Goal: Task Accomplishment & Management: Manage account settings

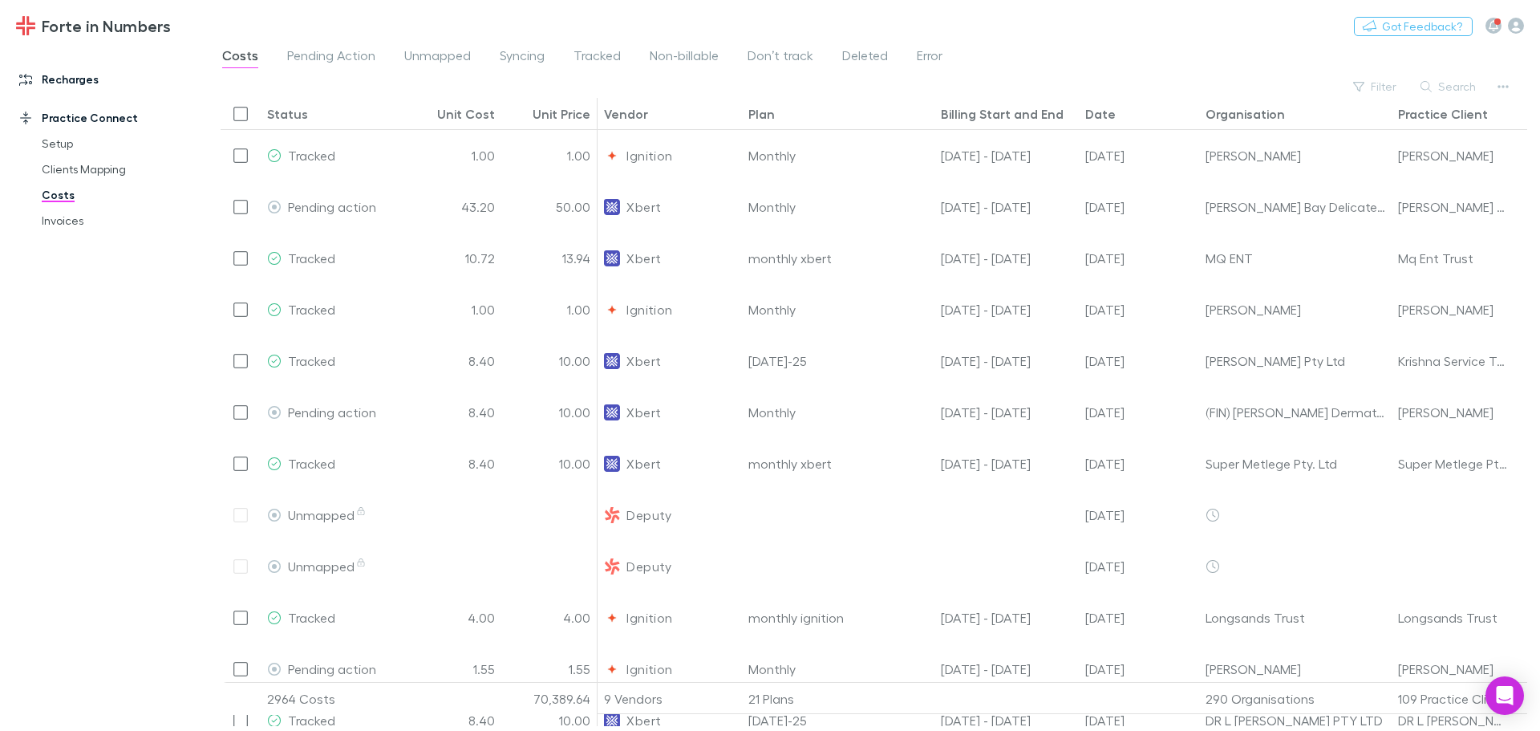
click at [91, 86] on link "Recharges" at bounding box center [109, 80] width 213 height 26
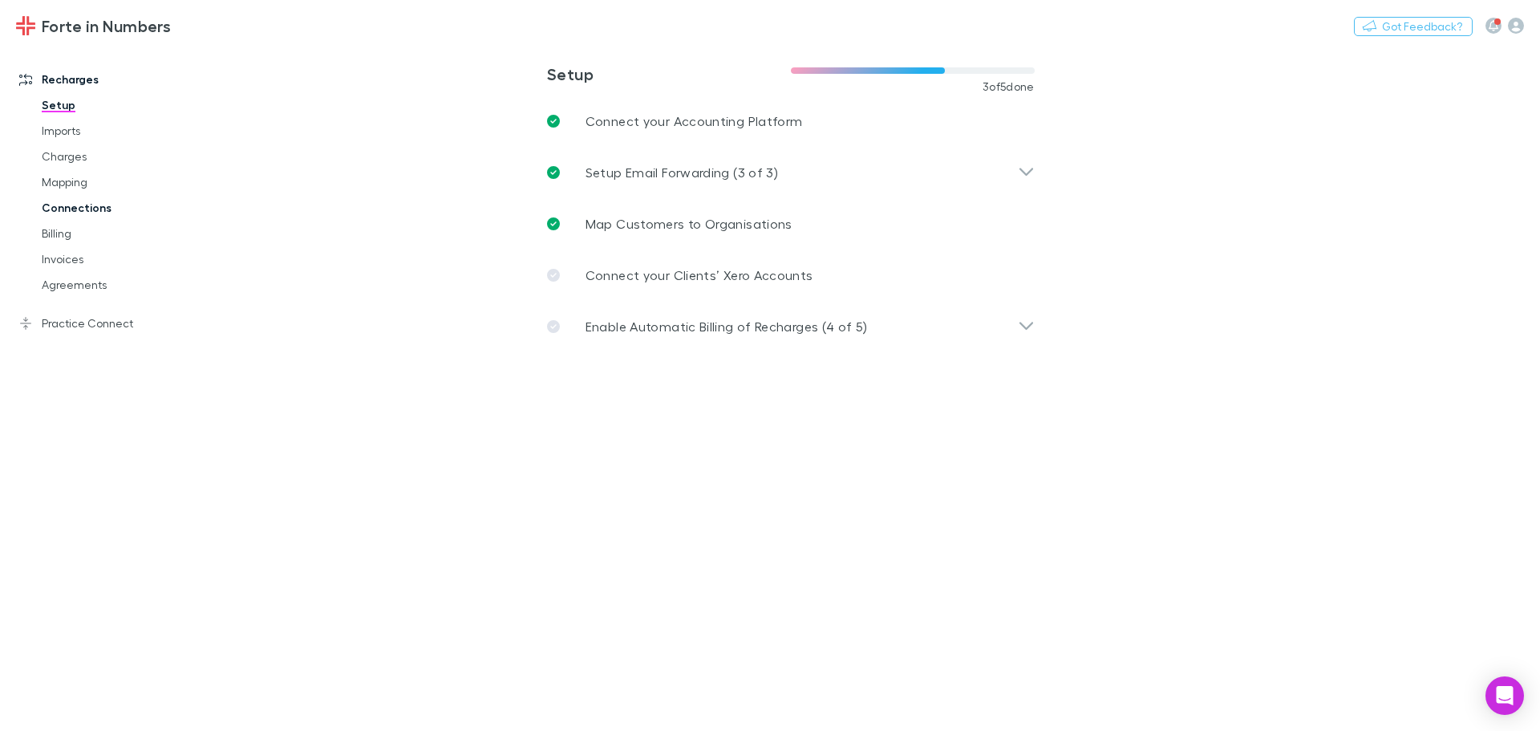
click at [60, 203] on link "Connections" at bounding box center [121, 208] width 191 height 26
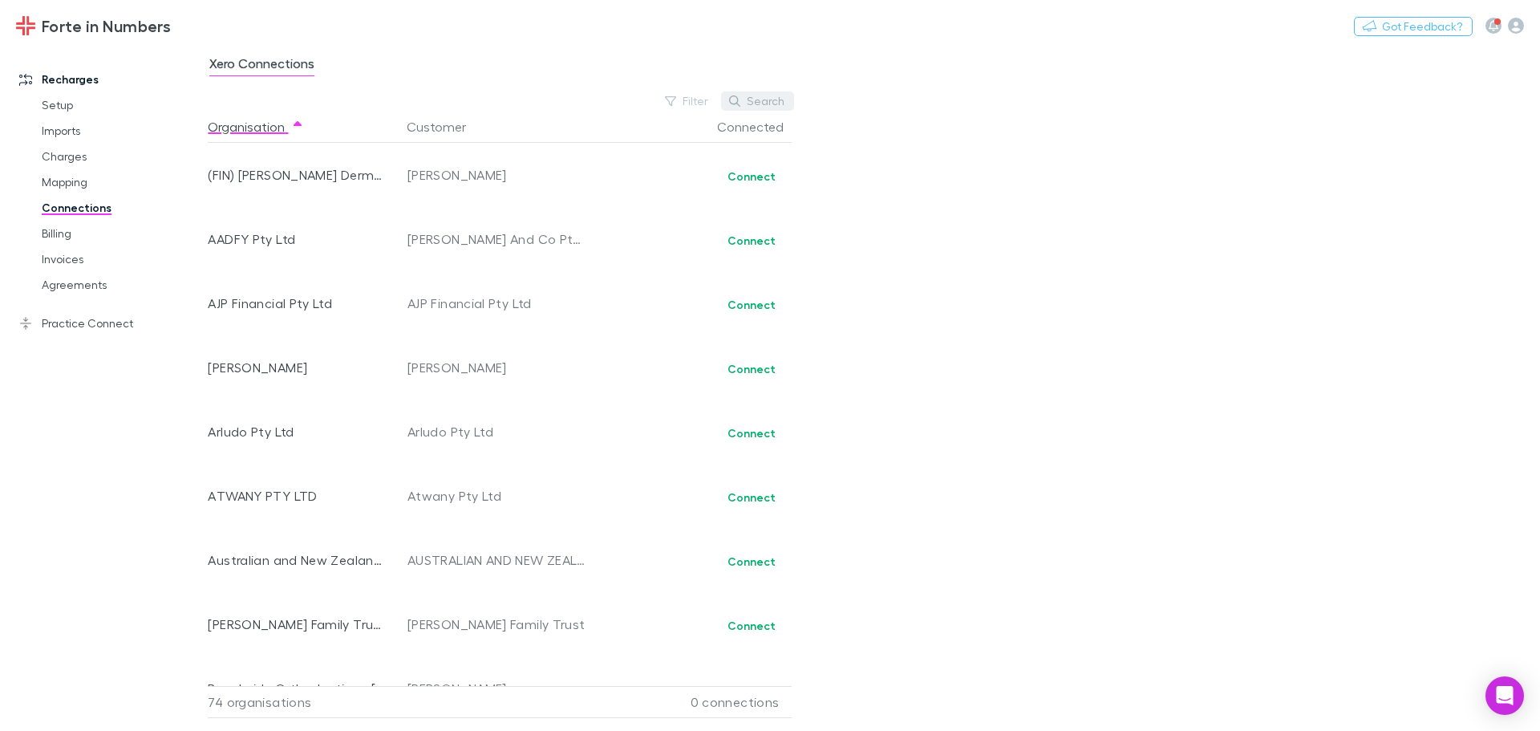
click at [757, 107] on button "Search" at bounding box center [757, 100] width 73 height 19
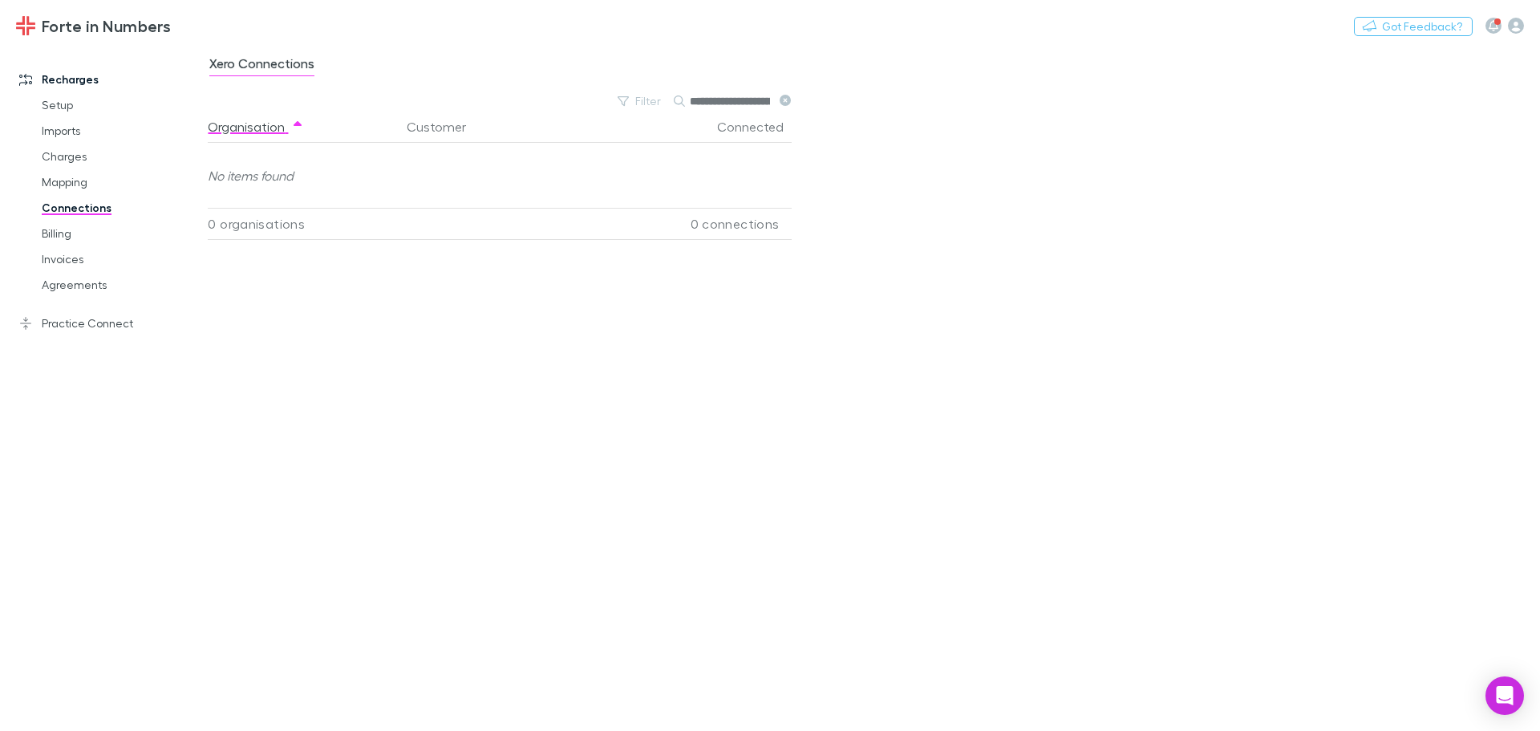
click at [786, 99] on icon at bounding box center [785, 100] width 11 height 11
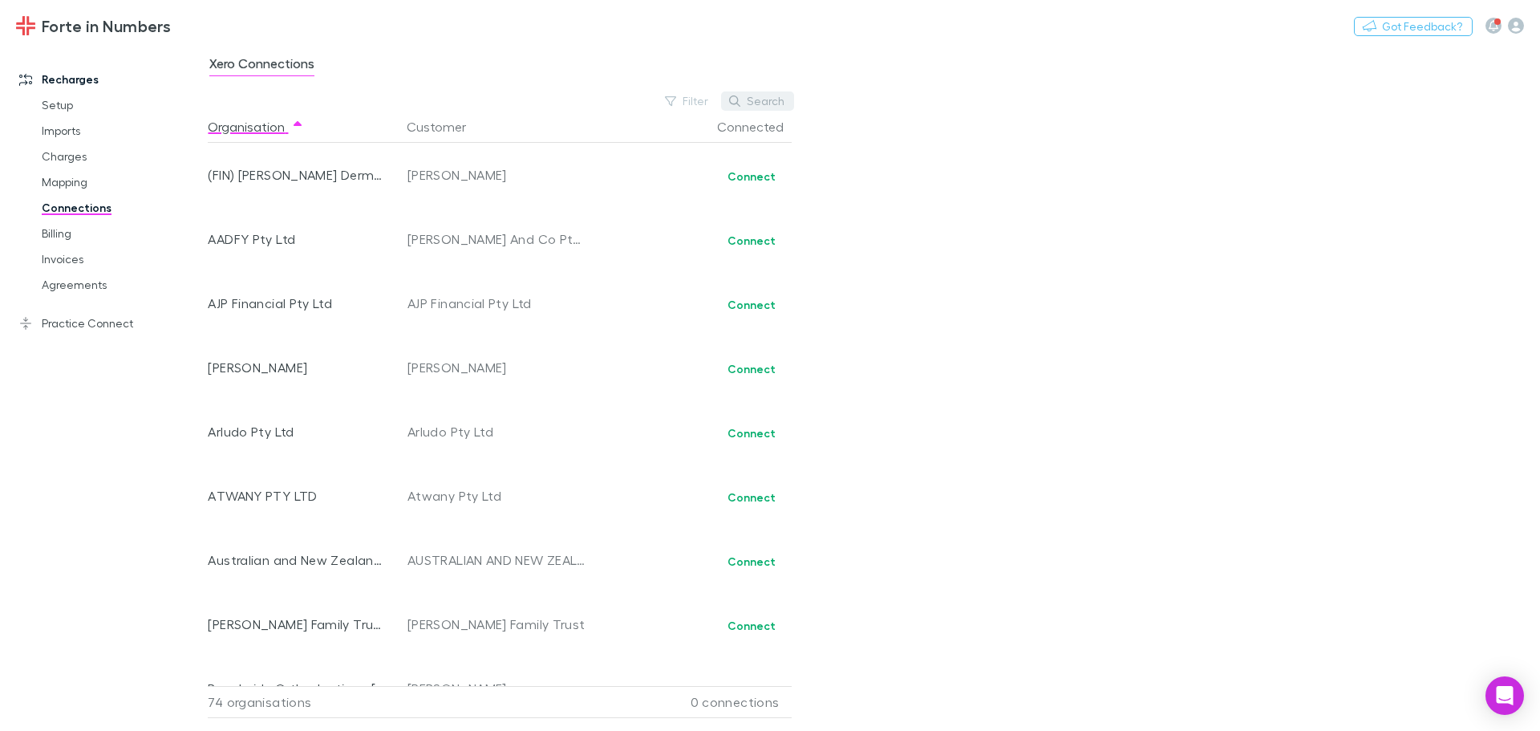
click at [778, 102] on button "Search" at bounding box center [757, 100] width 73 height 19
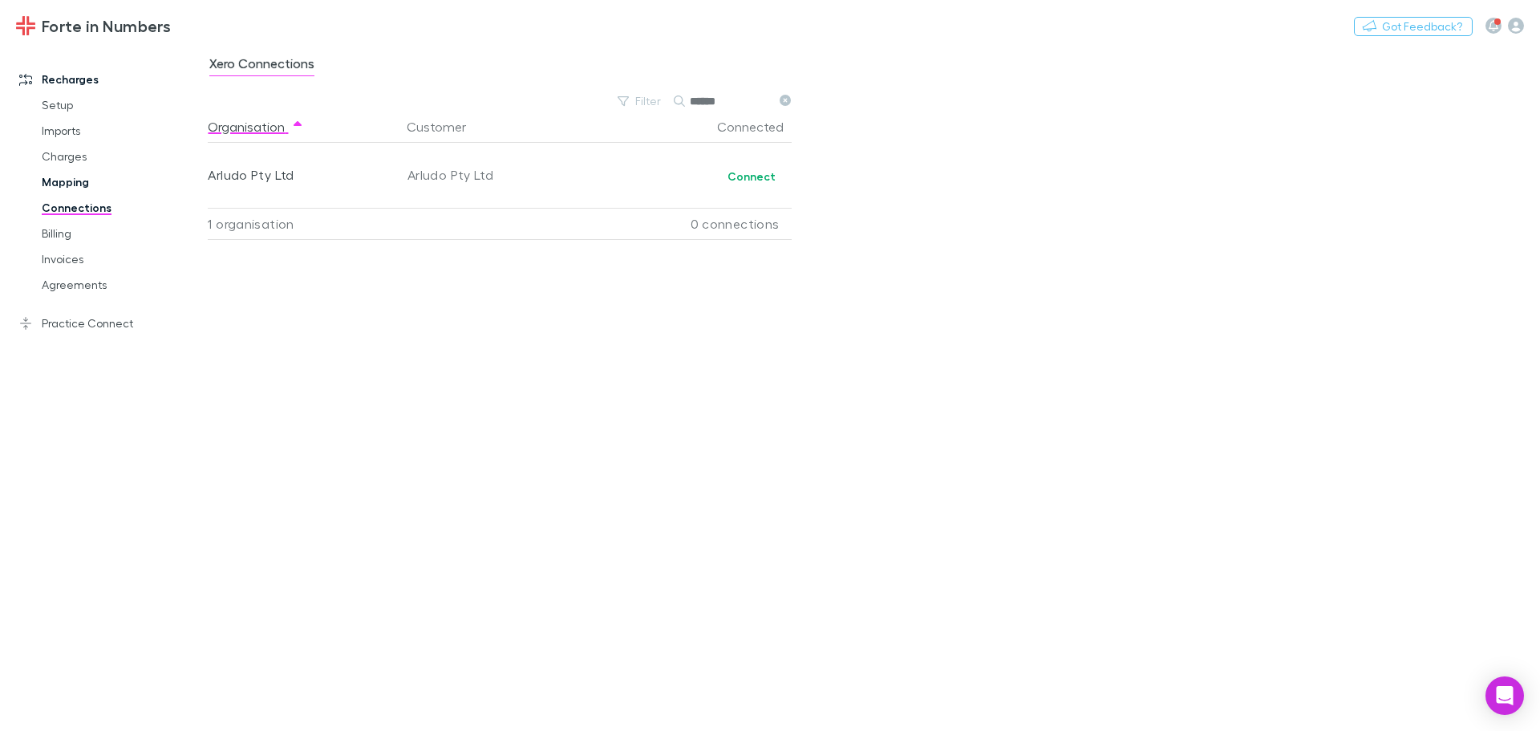
type input "******"
click at [79, 181] on link "Mapping" at bounding box center [121, 182] width 191 height 26
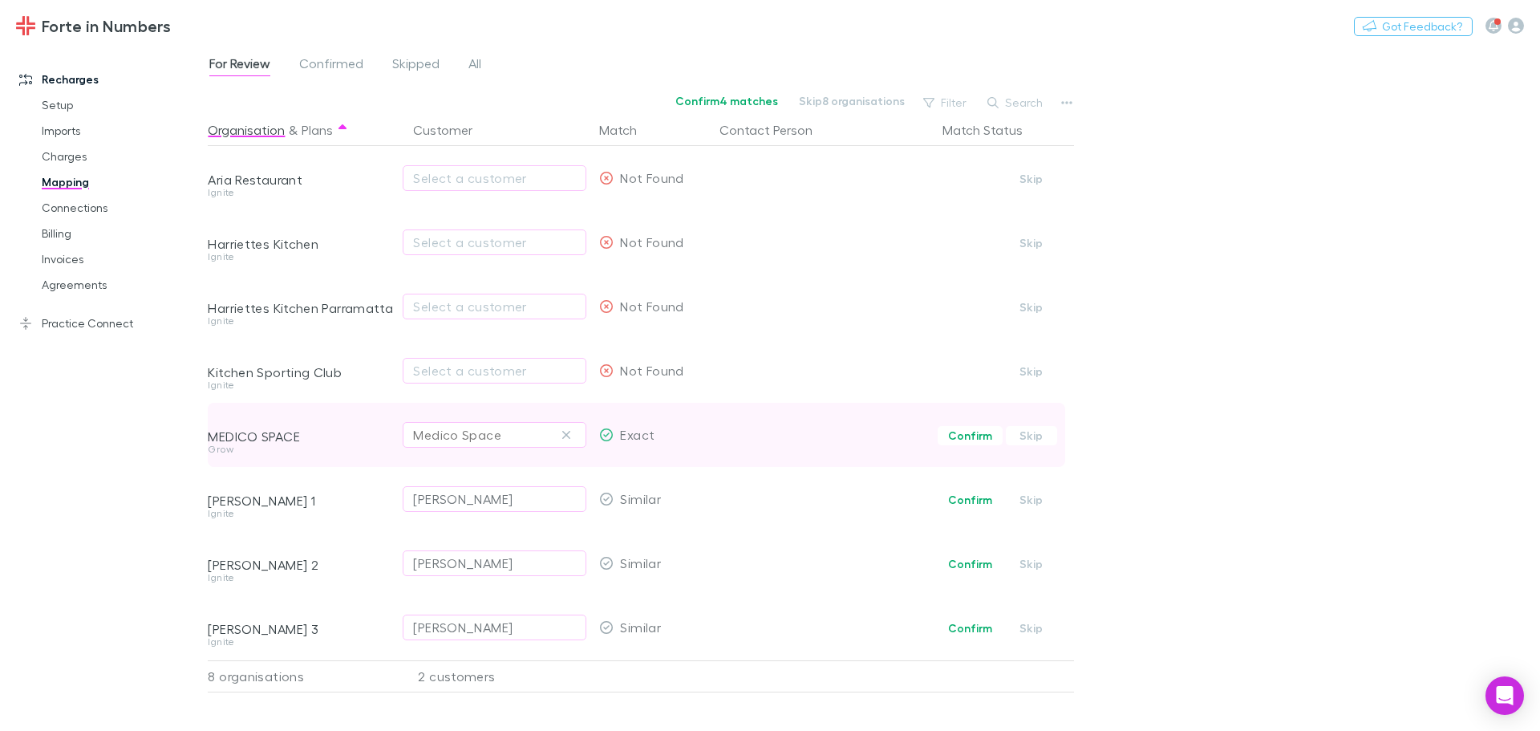
click at [557, 442] on div "Medico Space" at bounding box center [494, 434] width 163 height 19
type input "******"
click at [557, 442] on li "[PERSON_NAME] And Co Pty Ltd" at bounding box center [542, 431] width 279 height 26
click at [481, 61] on span "All" at bounding box center [474, 65] width 13 height 21
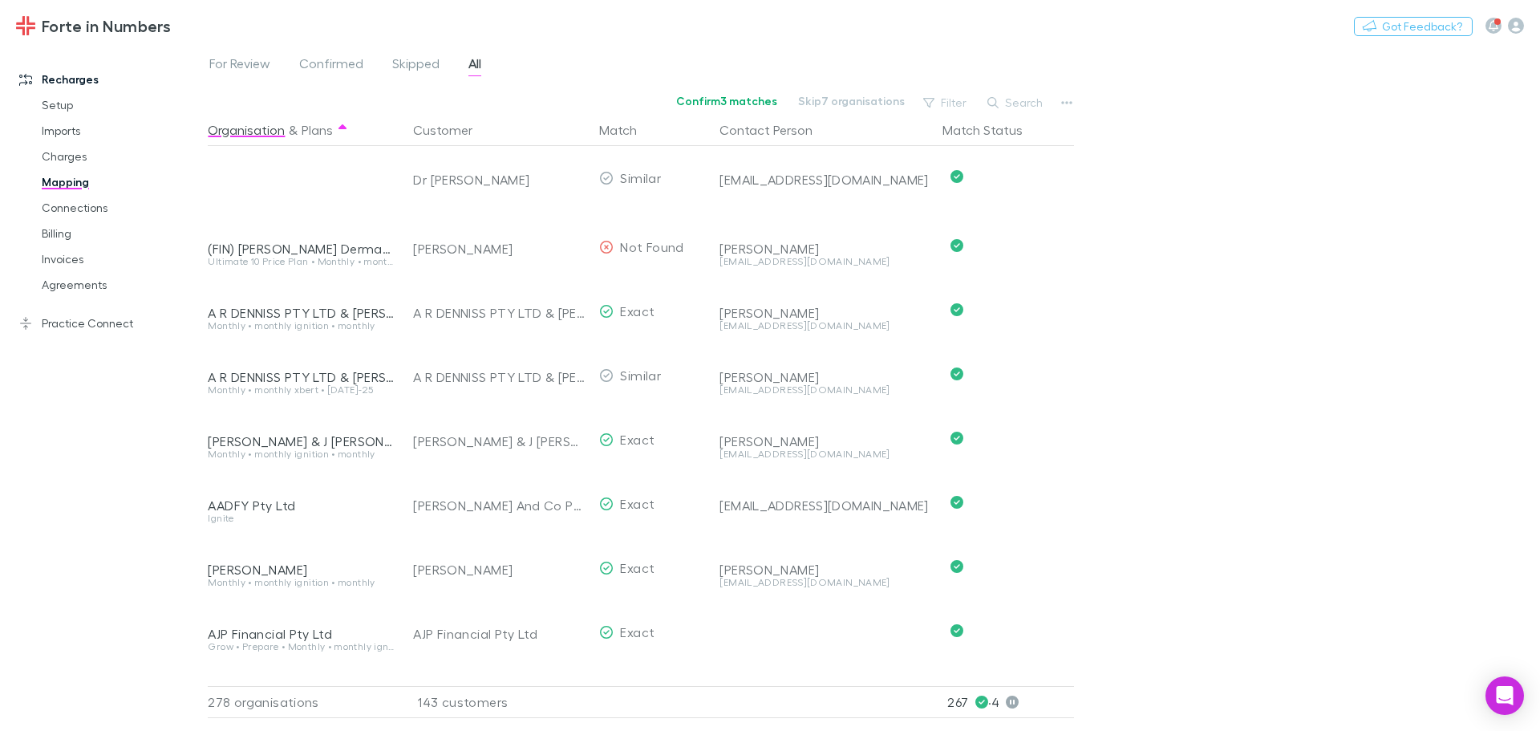
click at [1033, 112] on div "Search" at bounding box center [1015, 102] width 73 height 22
click at [1031, 108] on button "Search" at bounding box center [1015, 102] width 73 height 19
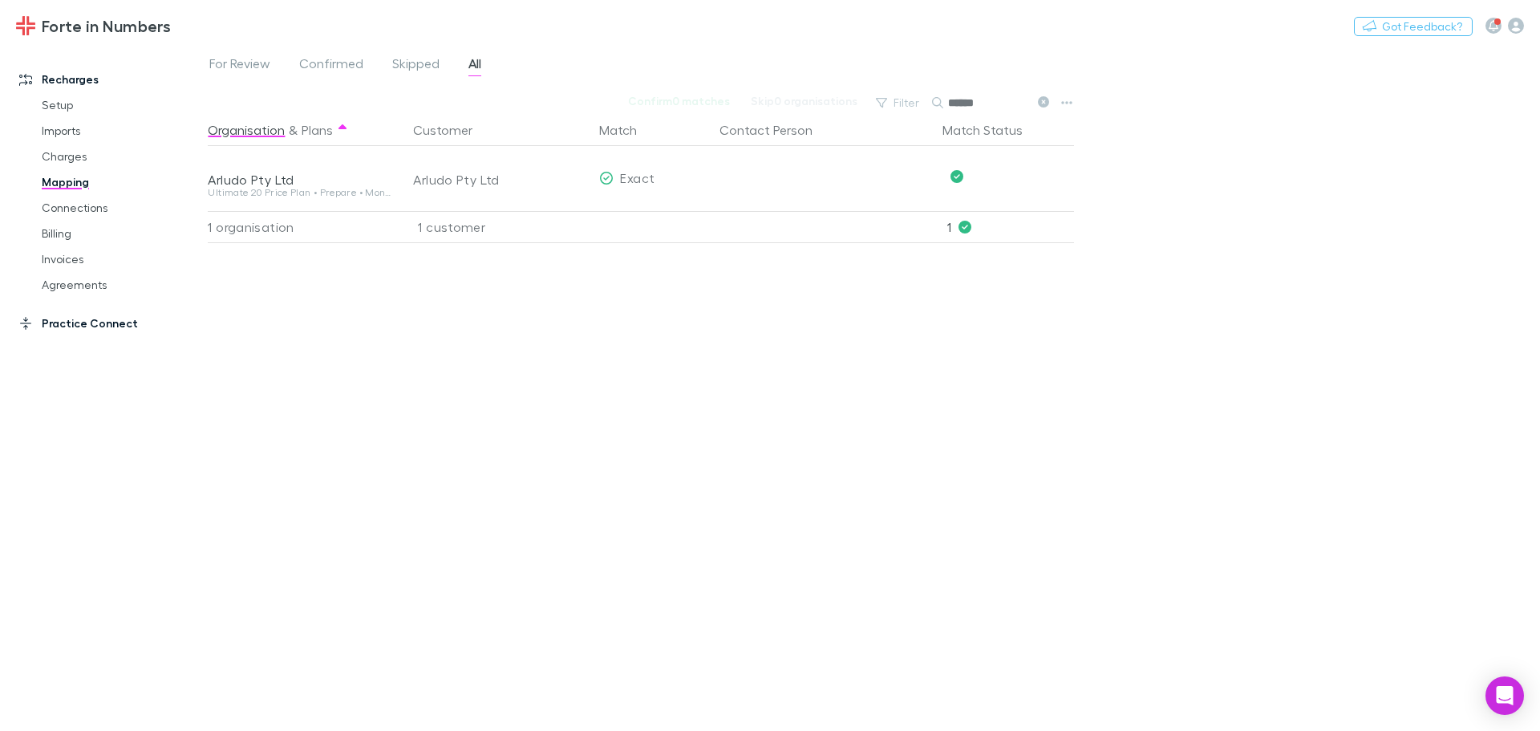
type input "******"
click at [99, 321] on link "Practice Connect" at bounding box center [109, 323] width 213 height 26
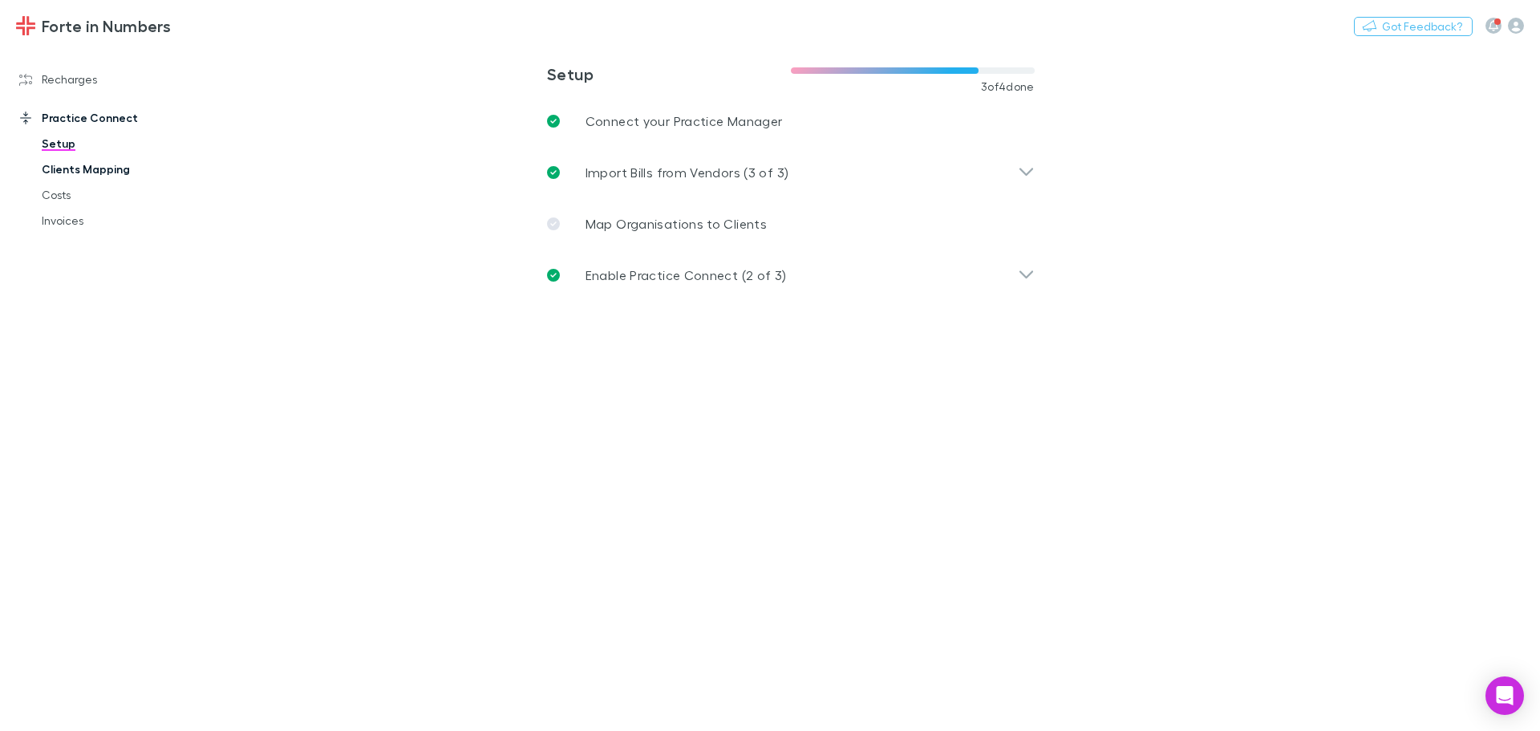
click at [98, 174] on link "Clients Mapping" at bounding box center [121, 169] width 191 height 26
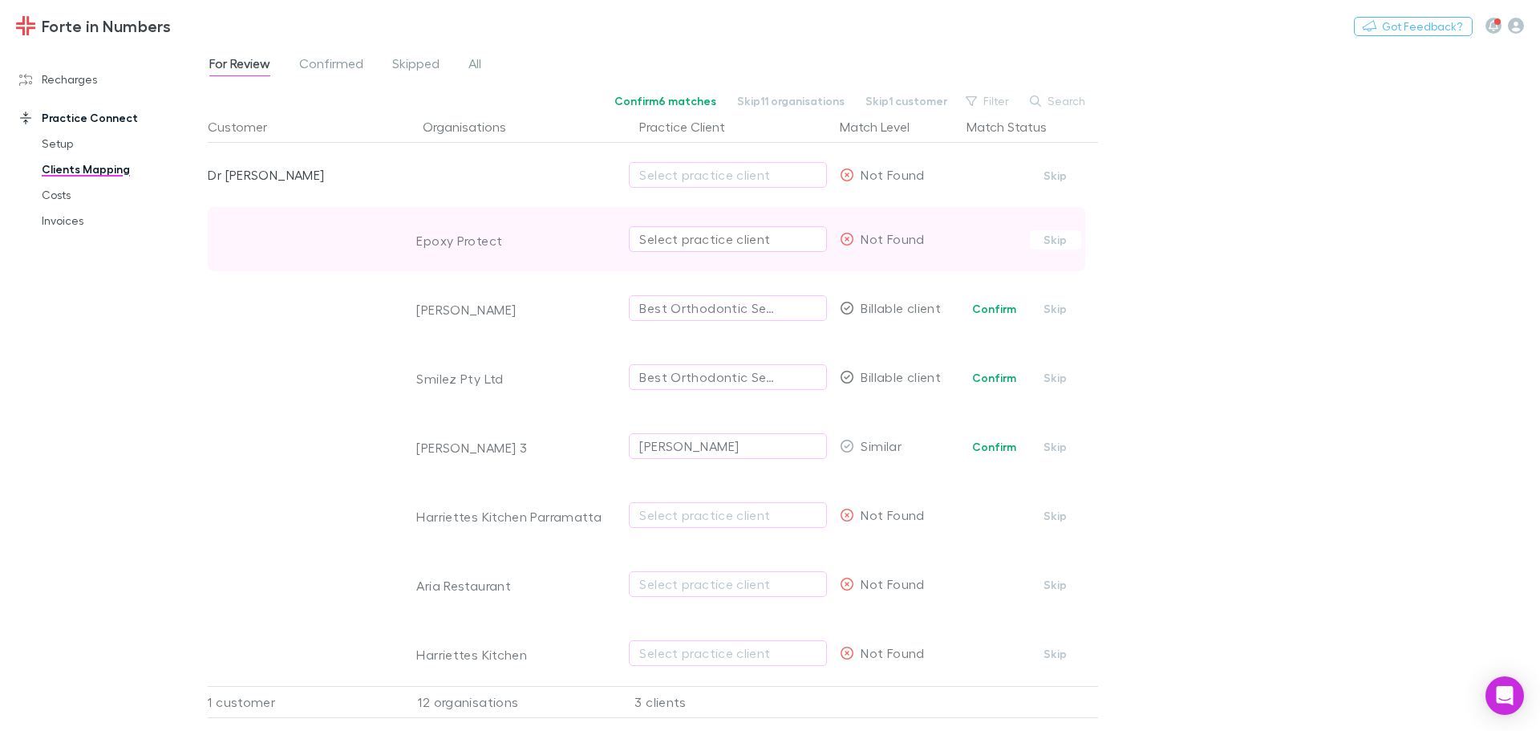
click at [685, 242] on div "Select practice client" at bounding box center [727, 238] width 177 height 19
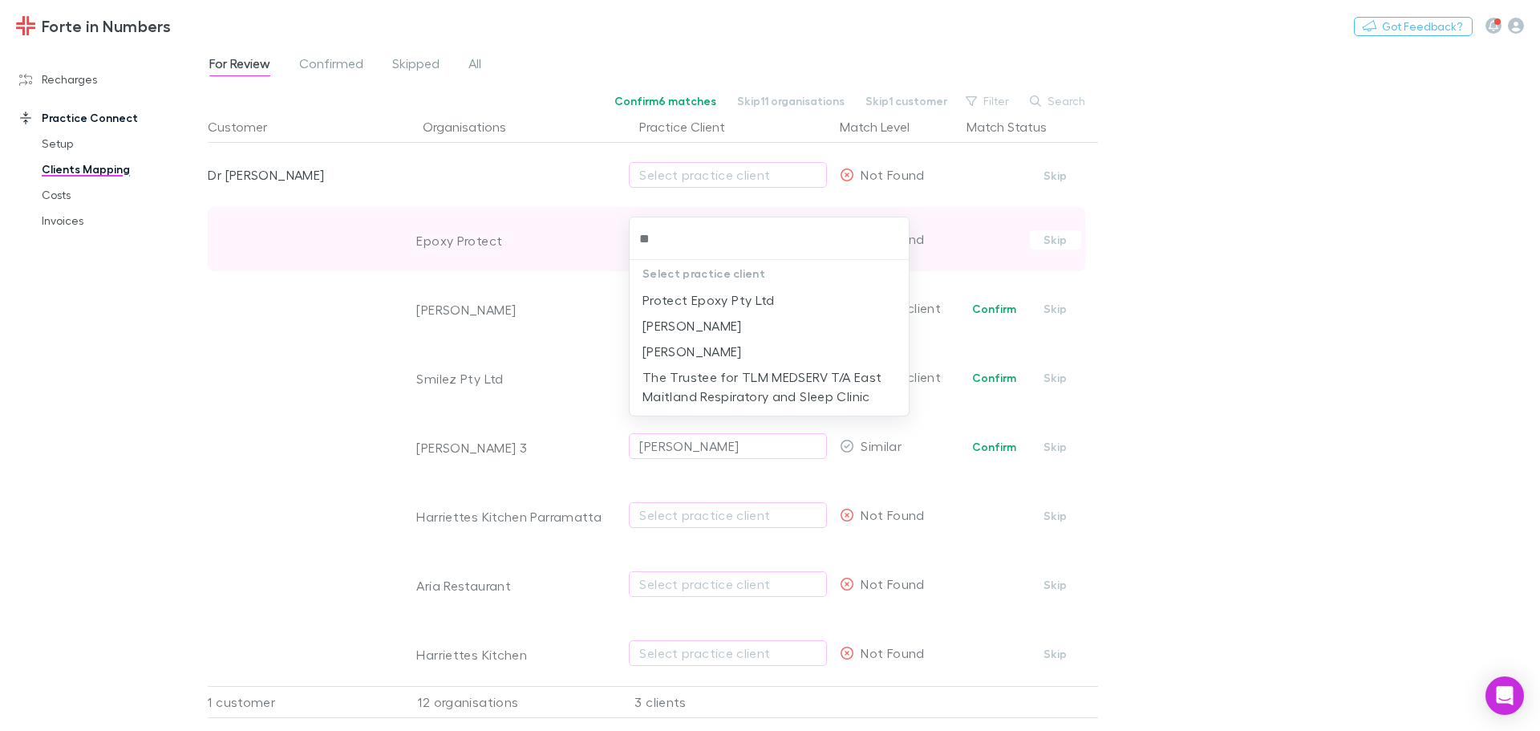
type input "*"
type input "****"
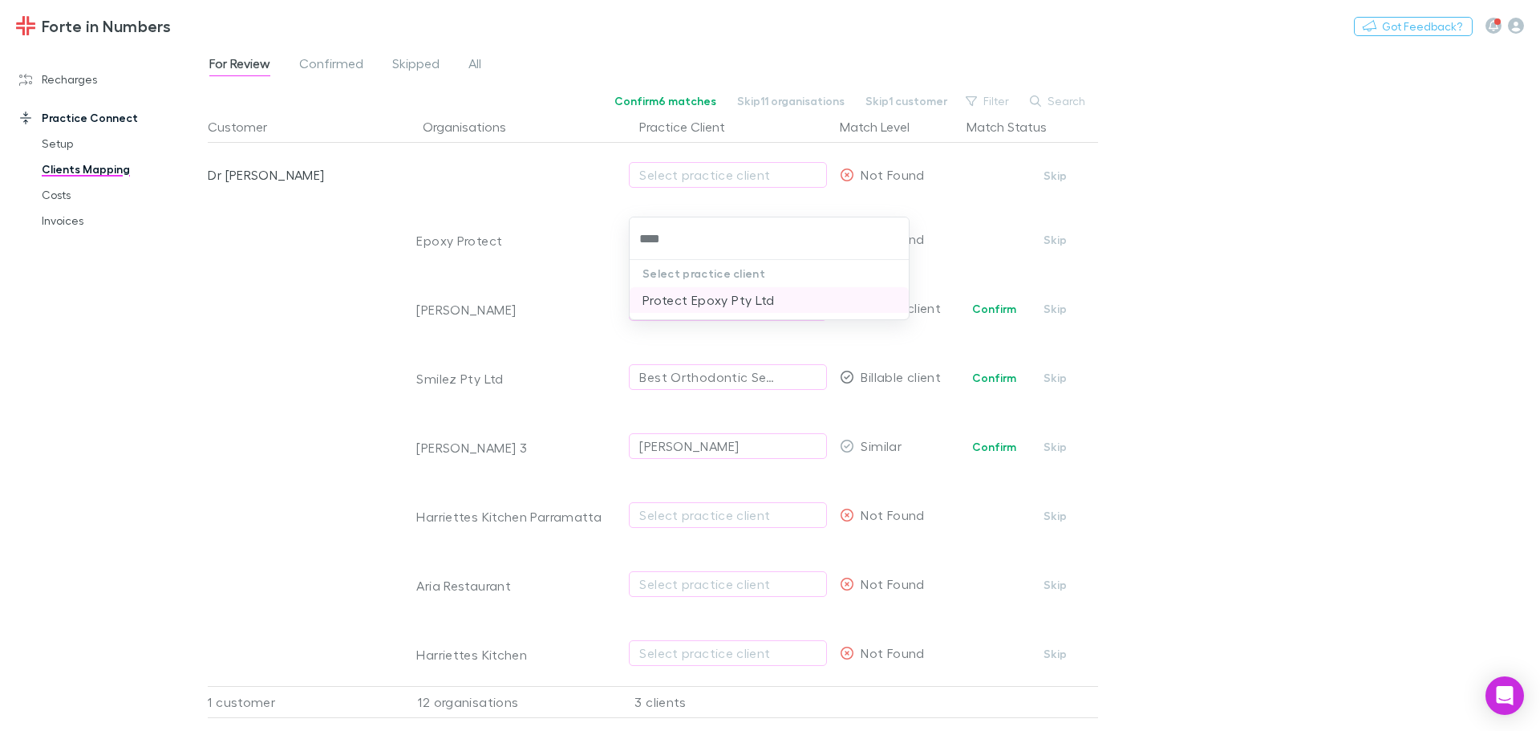
click at [682, 306] on li "Protect Epoxy Pty Ltd" at bounding box center [769, 300] width 279 height 26
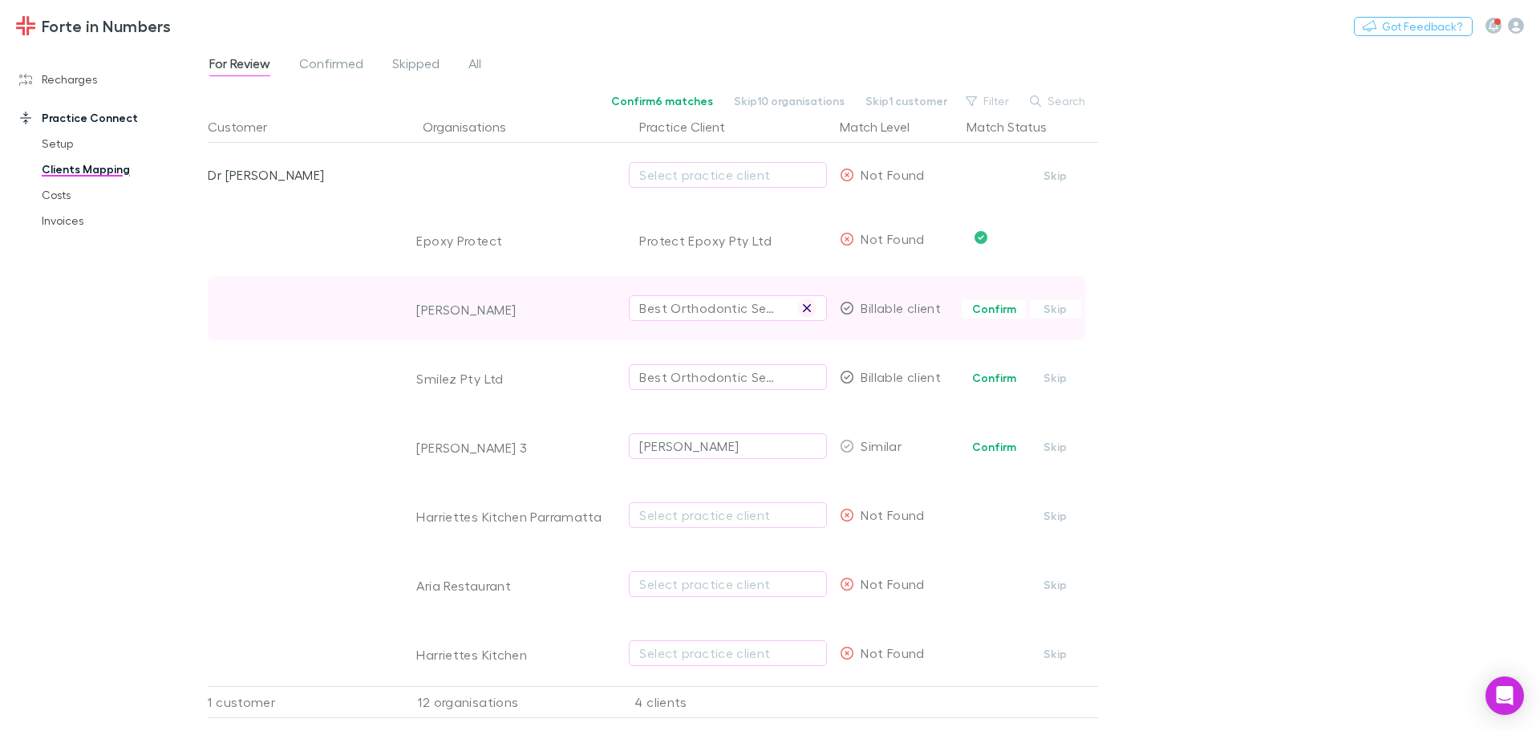
click at [808, 308] on icon "button" at bounding box center [807, 308] width 8 height 8
click at [792, 311] on div "Select practice client" at bounding box center [727, 307] width 177 height 19
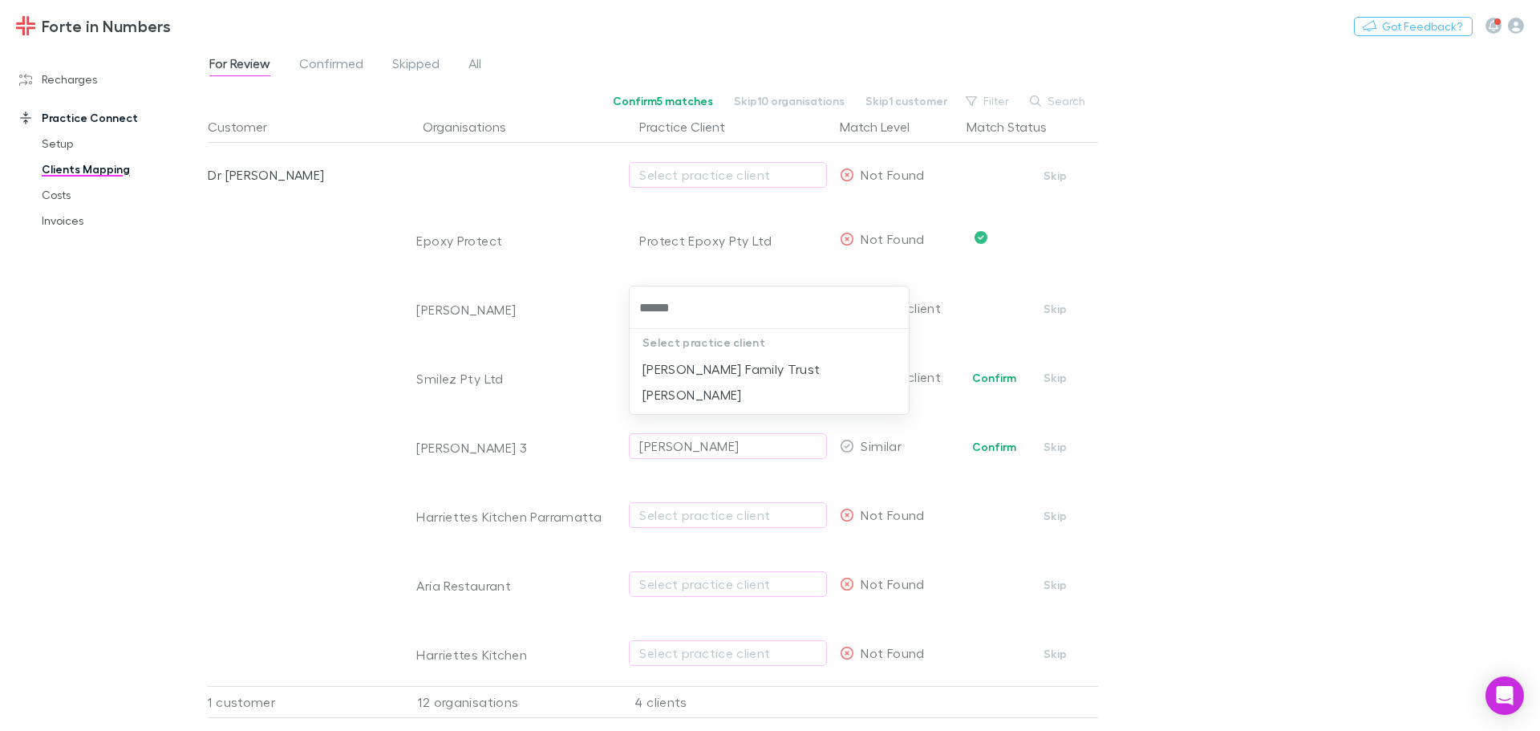
type input "*******"
click at [739, 385] on li "[PERSON_NAME]" at bounding box center [769, 395] width 279 height 26
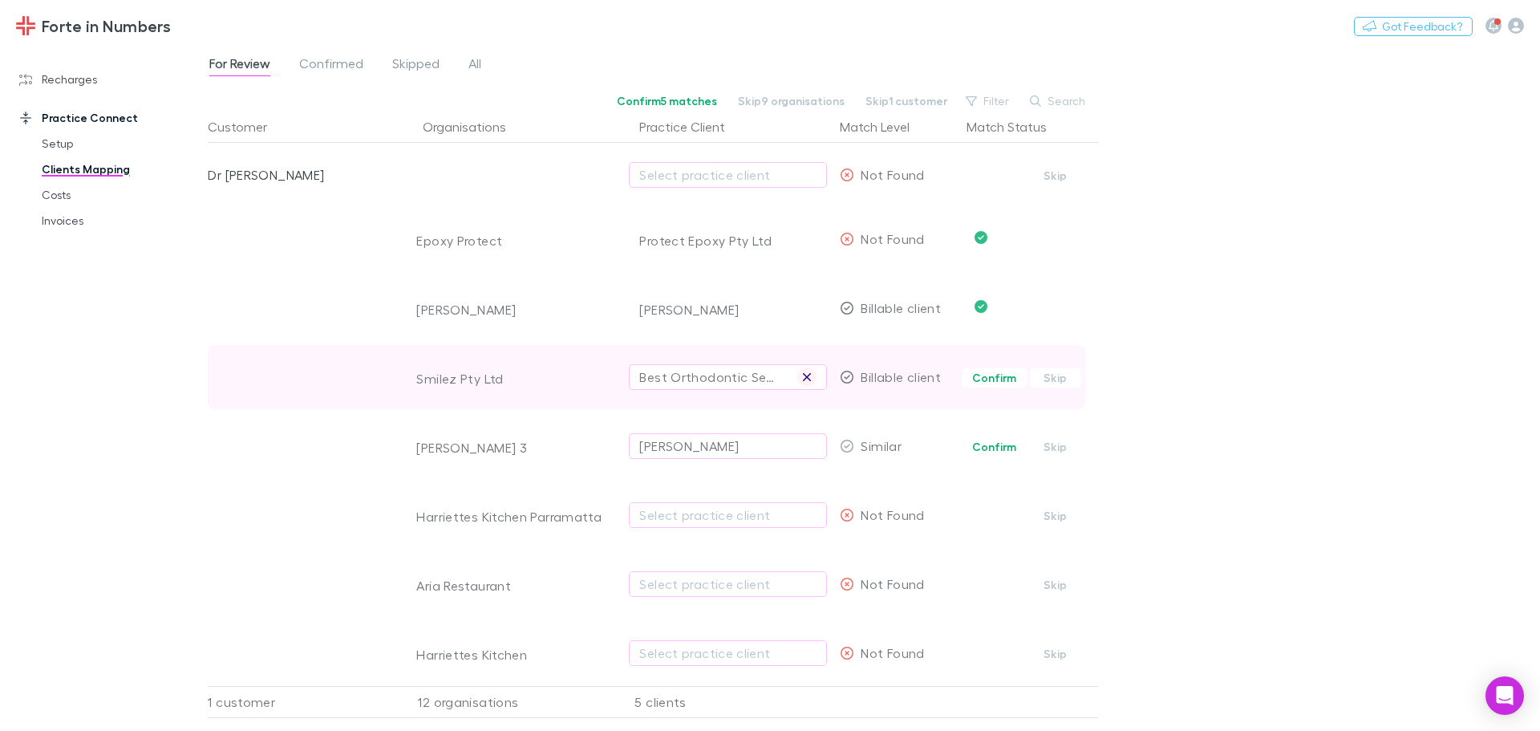
click at [813, 382] on button "button" at bounding box center [806, 376] width 19 height 19
click at [771, 375] on div "Select practice client" at bounding box center [727, 376] width 177 height 19
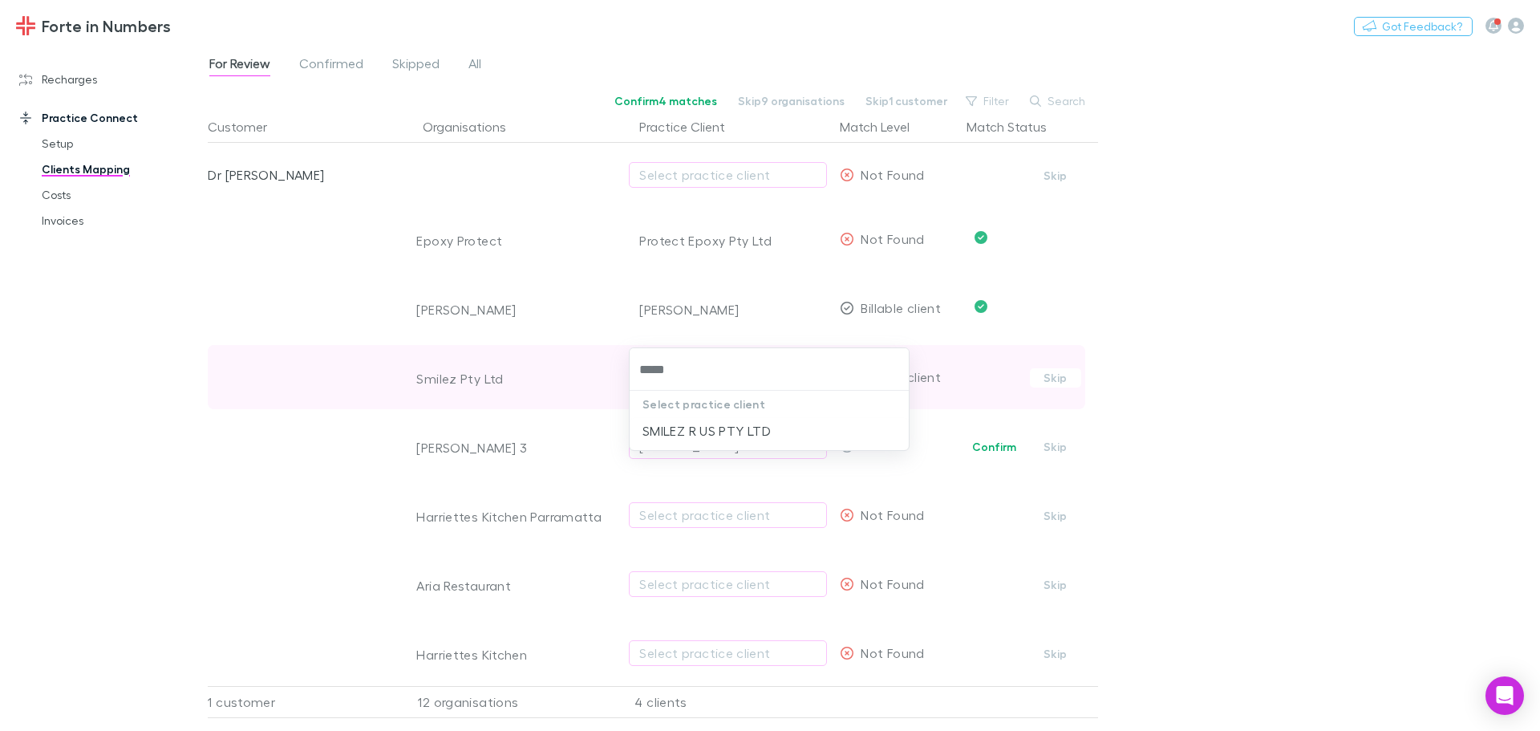
type input "******"
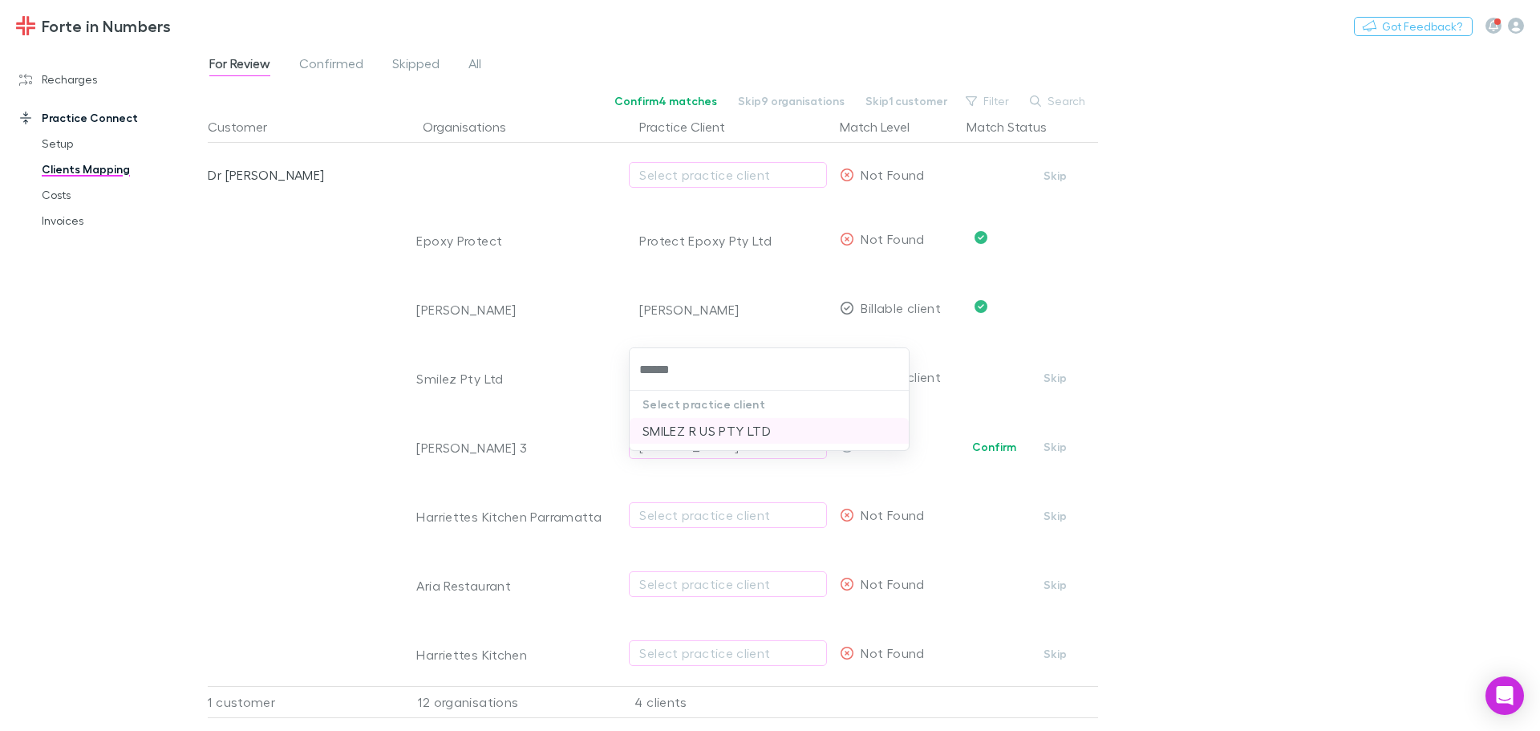
click at [796, 436] on li "SMILEZ R US PTY LTD" at bounding box center [769, 431] width 279 height 26
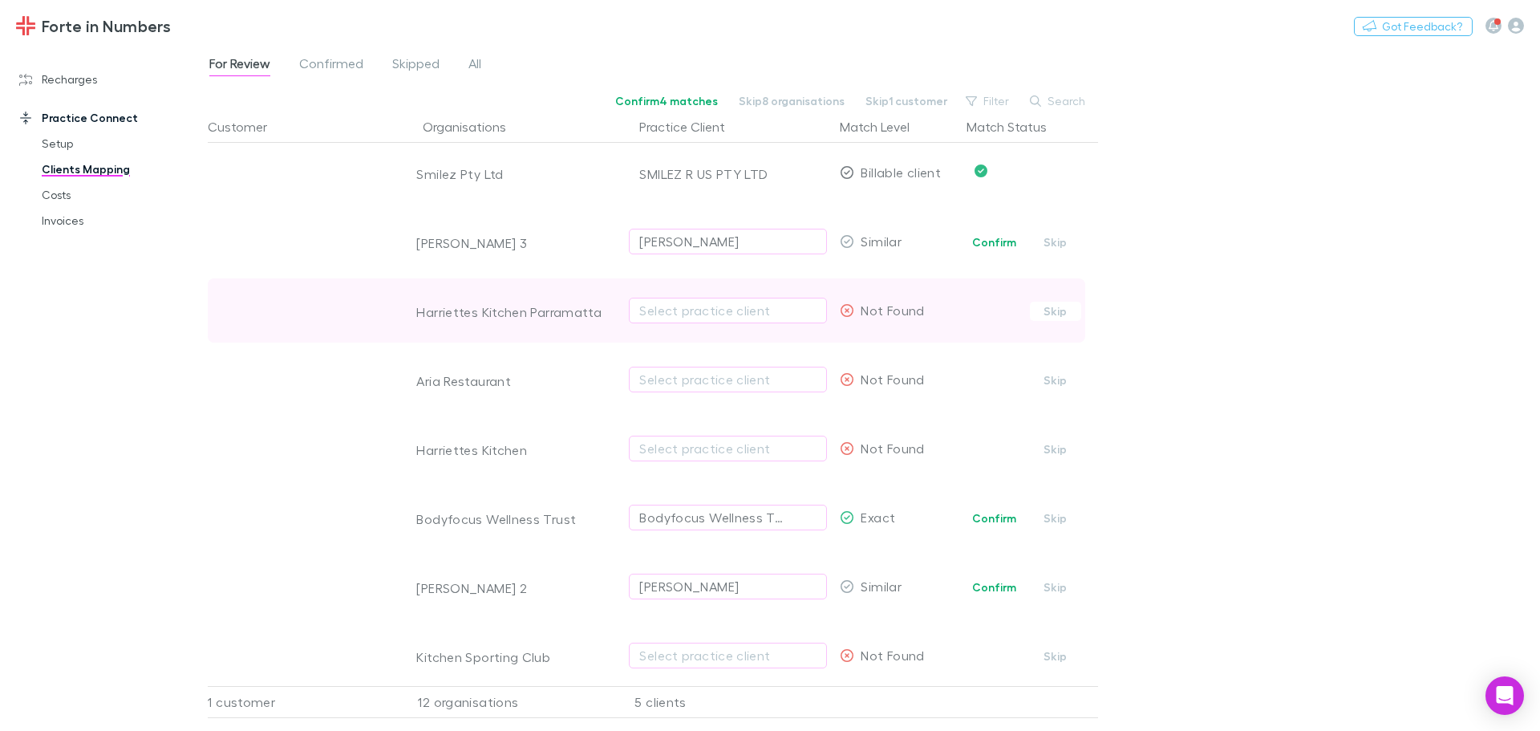
scroll to position [241, 0]
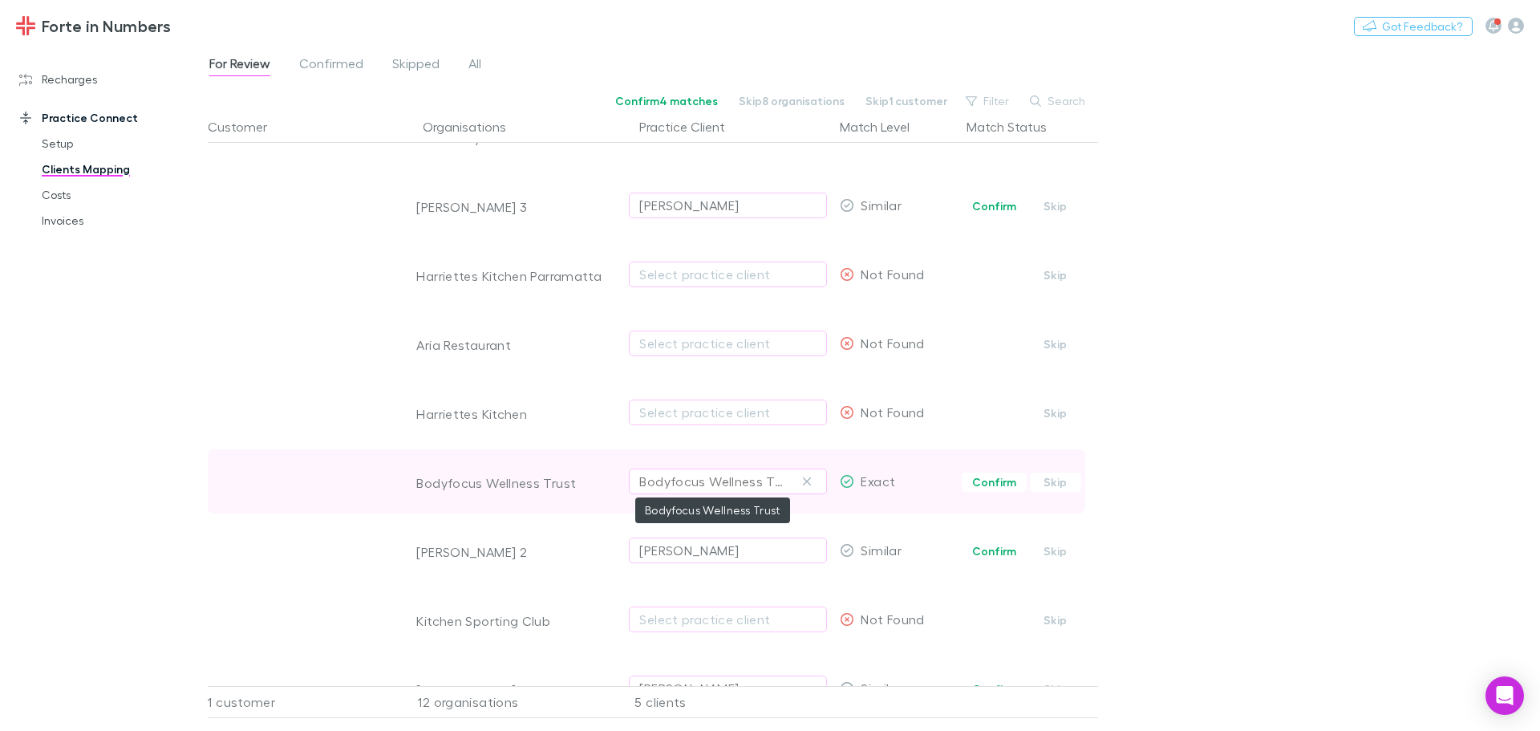
click at [762, 487] on div "Bodyfocus Wellness Trust" at bounding box center [711, 481] width 145 height 19
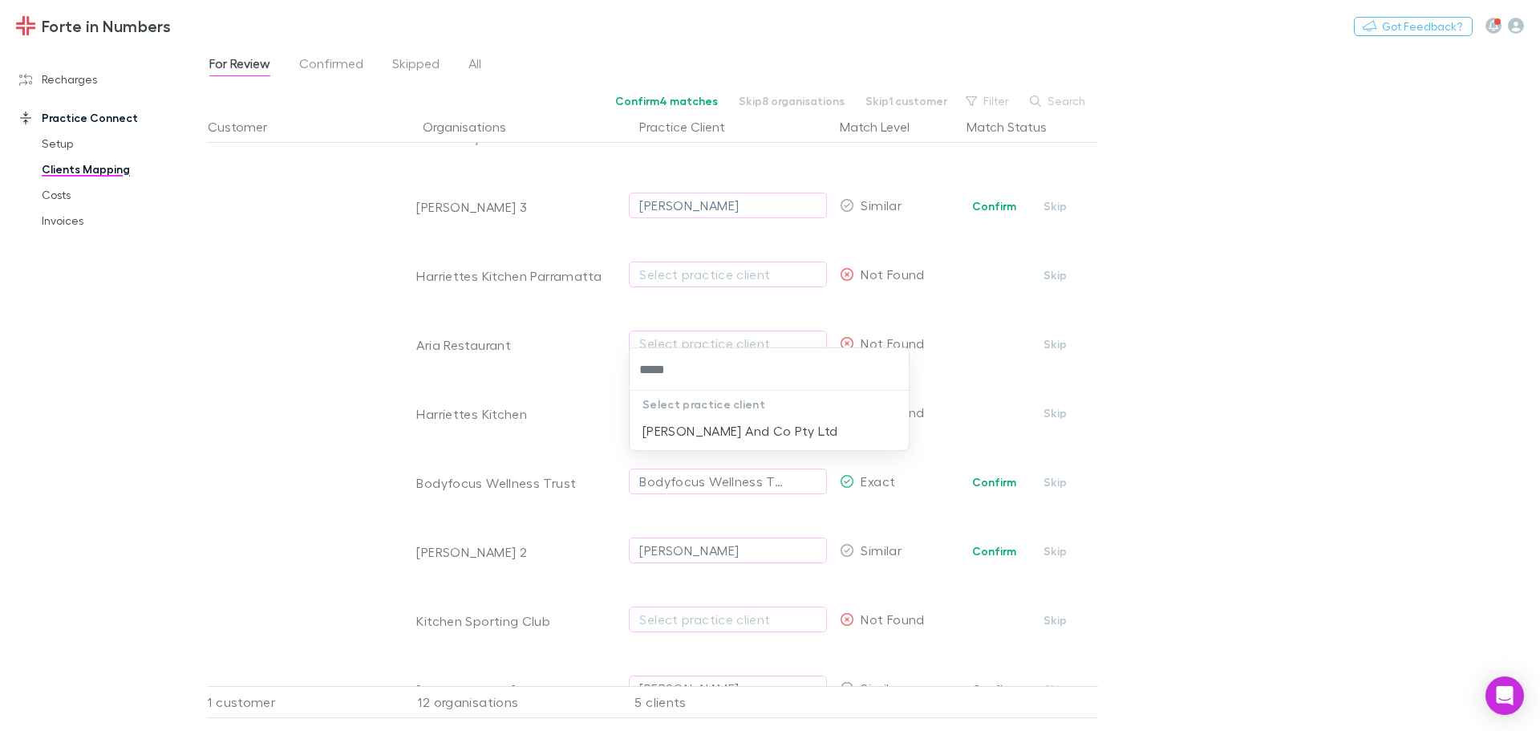
type input "******"
click at [801, 430] on li "[PERSON_NAME] And Co Pty Ltd" at bounding box center [769, 431] width 279 height 26
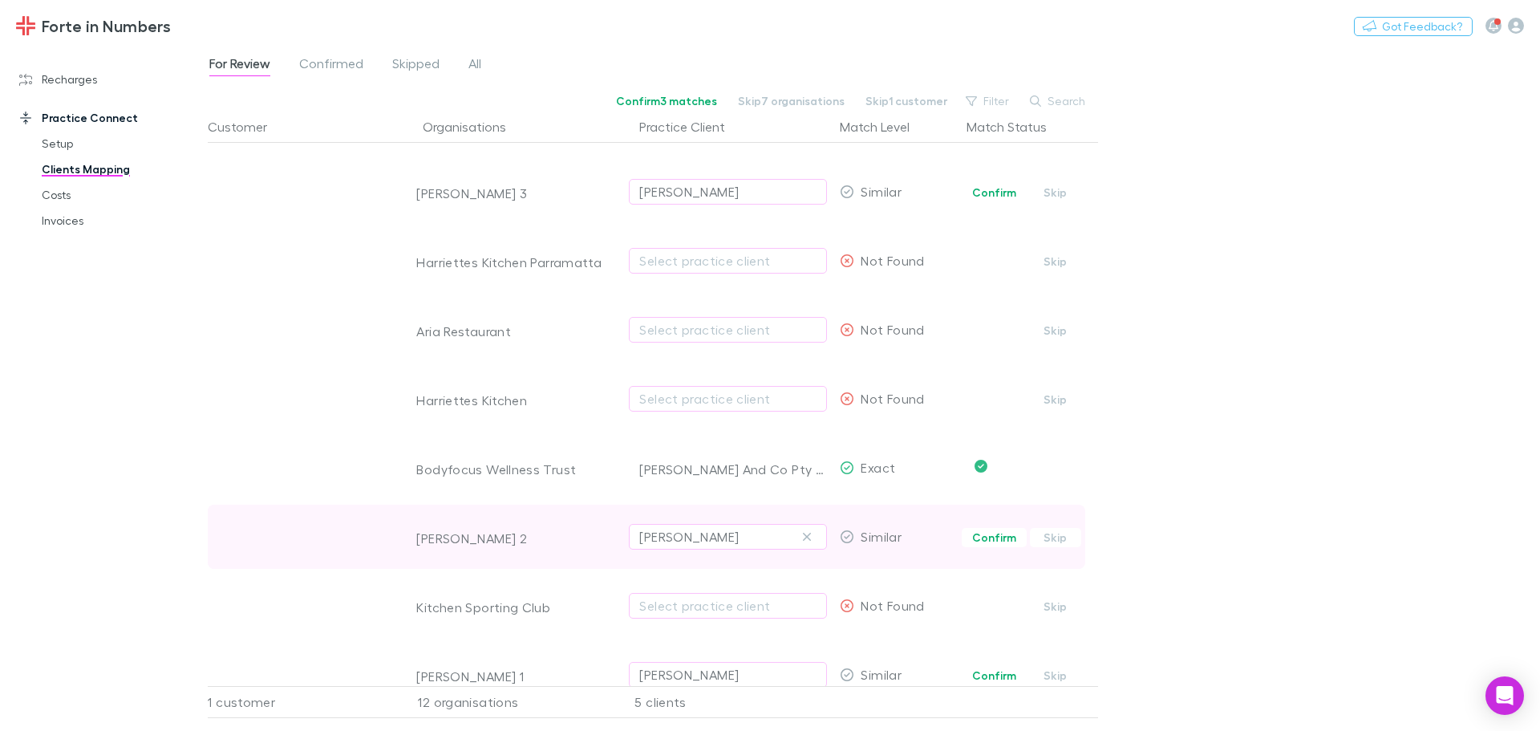
scroll to position [293, 0]
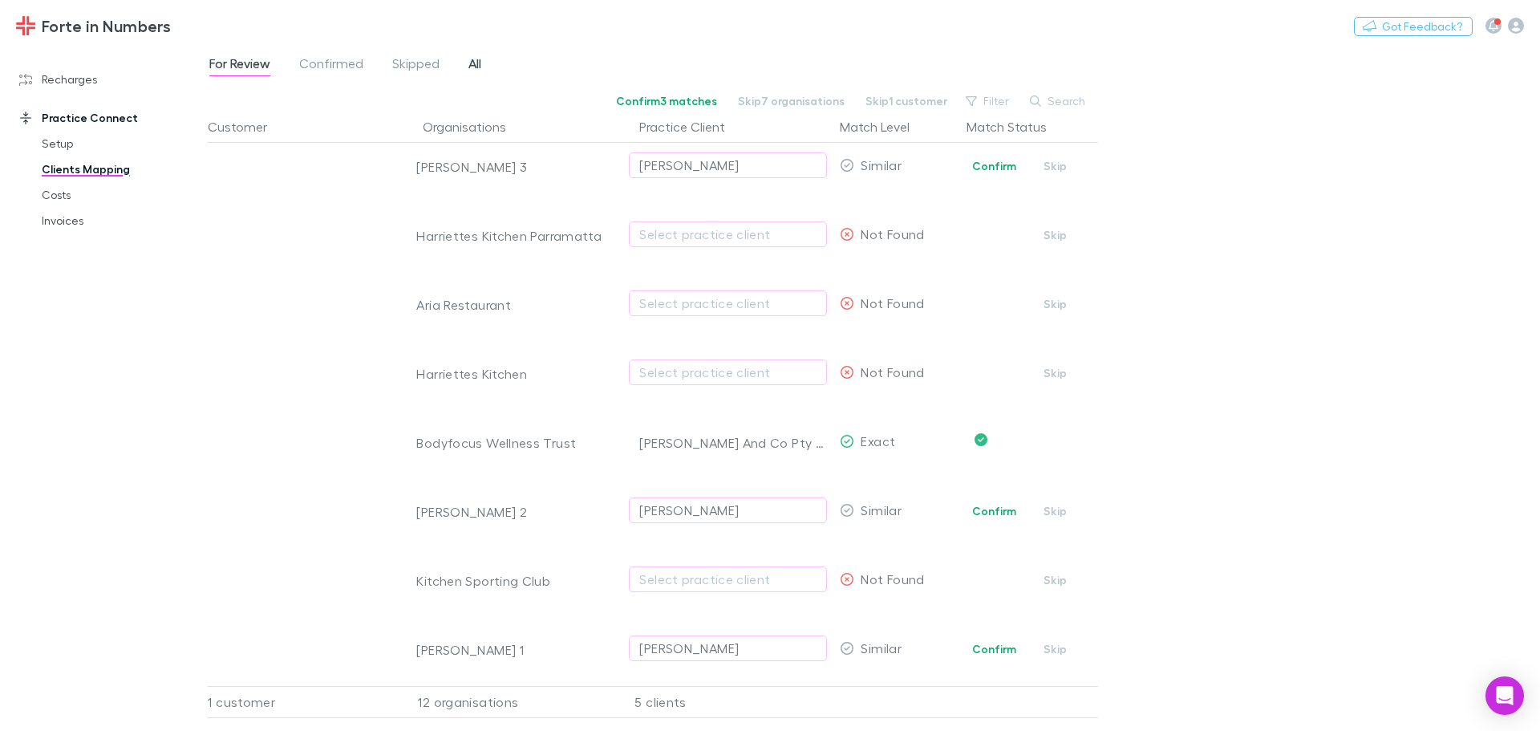
click at [467, 65] on link "All" at bounding box center [475, 66] width 16 height 26
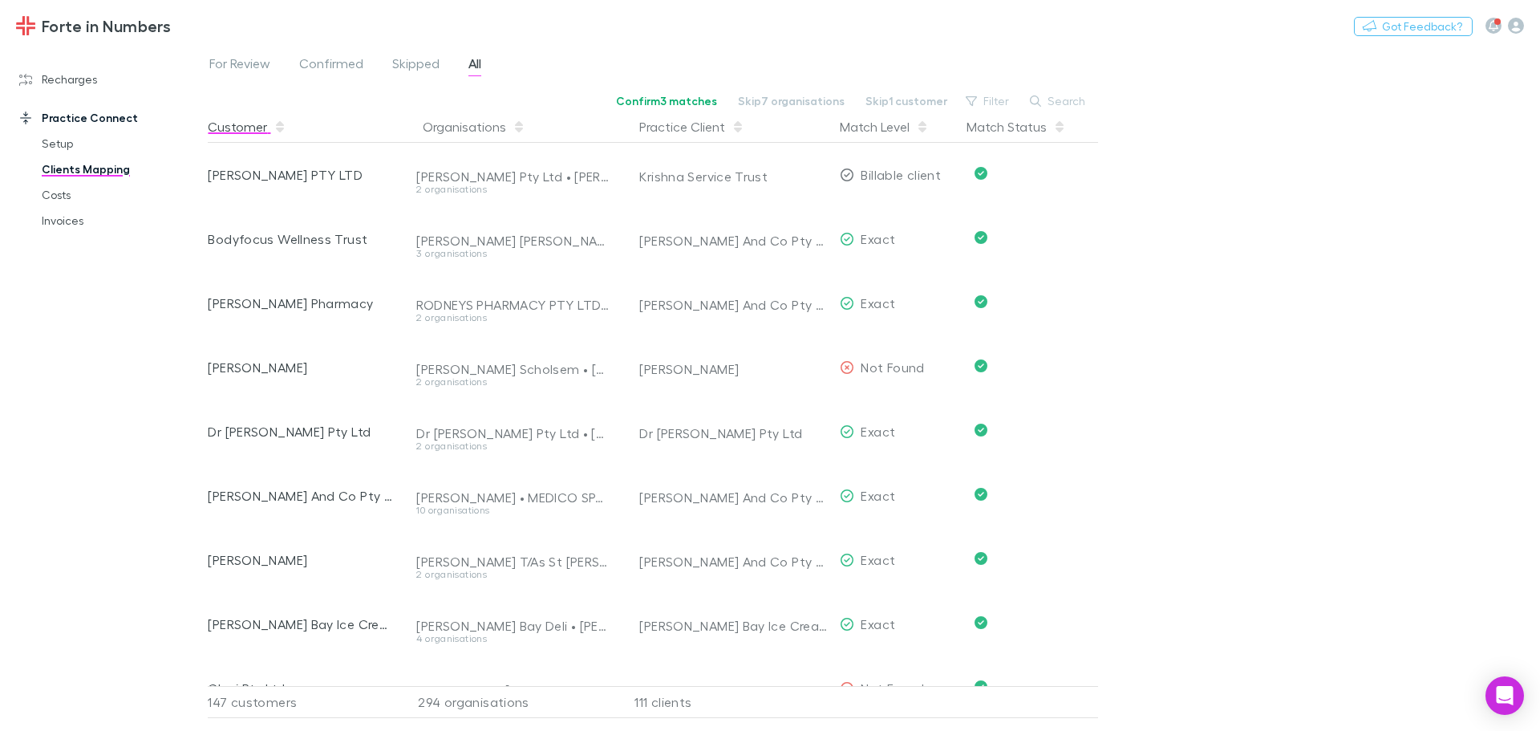
click at [219, 124] on button "Customer" at bounding box center [247, 127] width 79 height 32
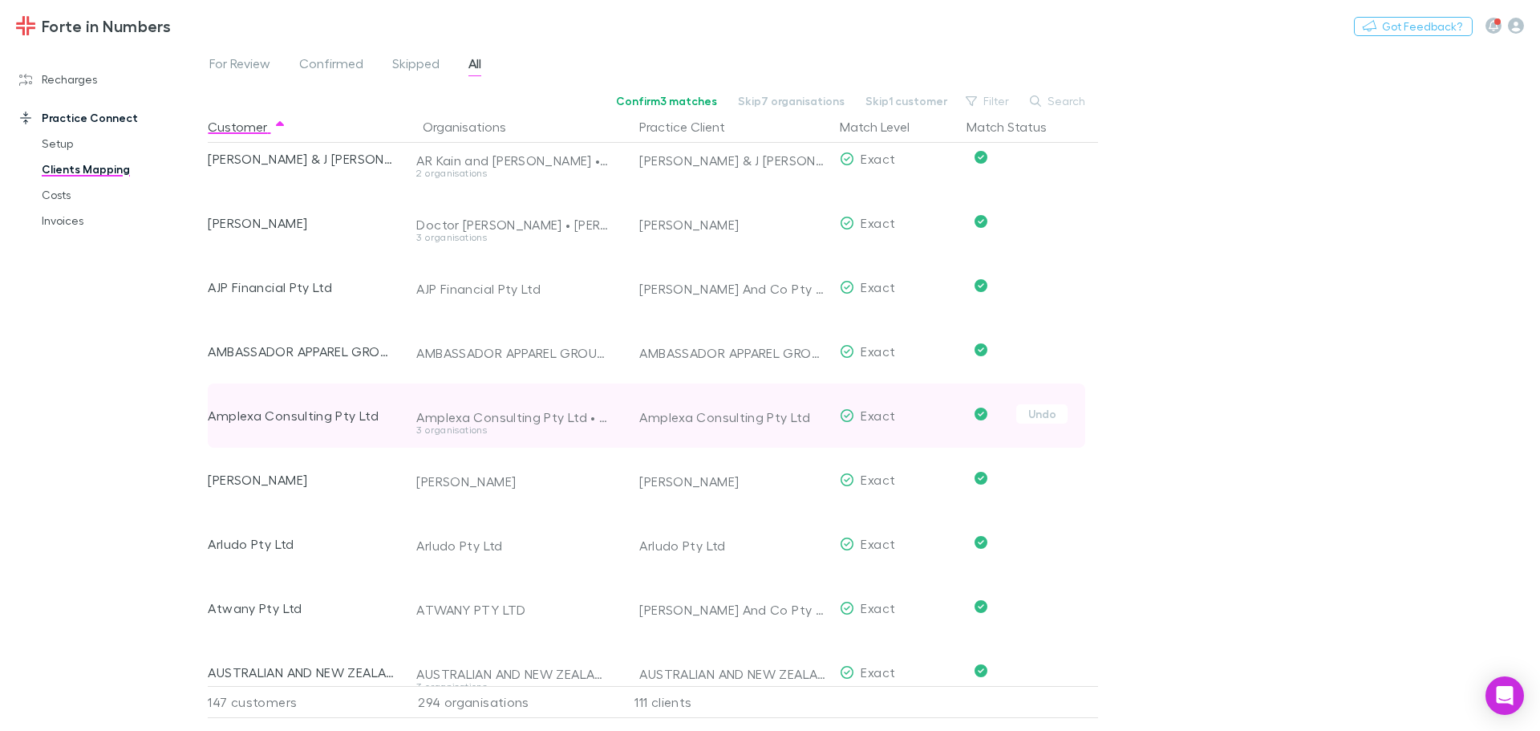
scroll to position [160, 0]
